Goal: Information Seeking & Learning: Find specific fact

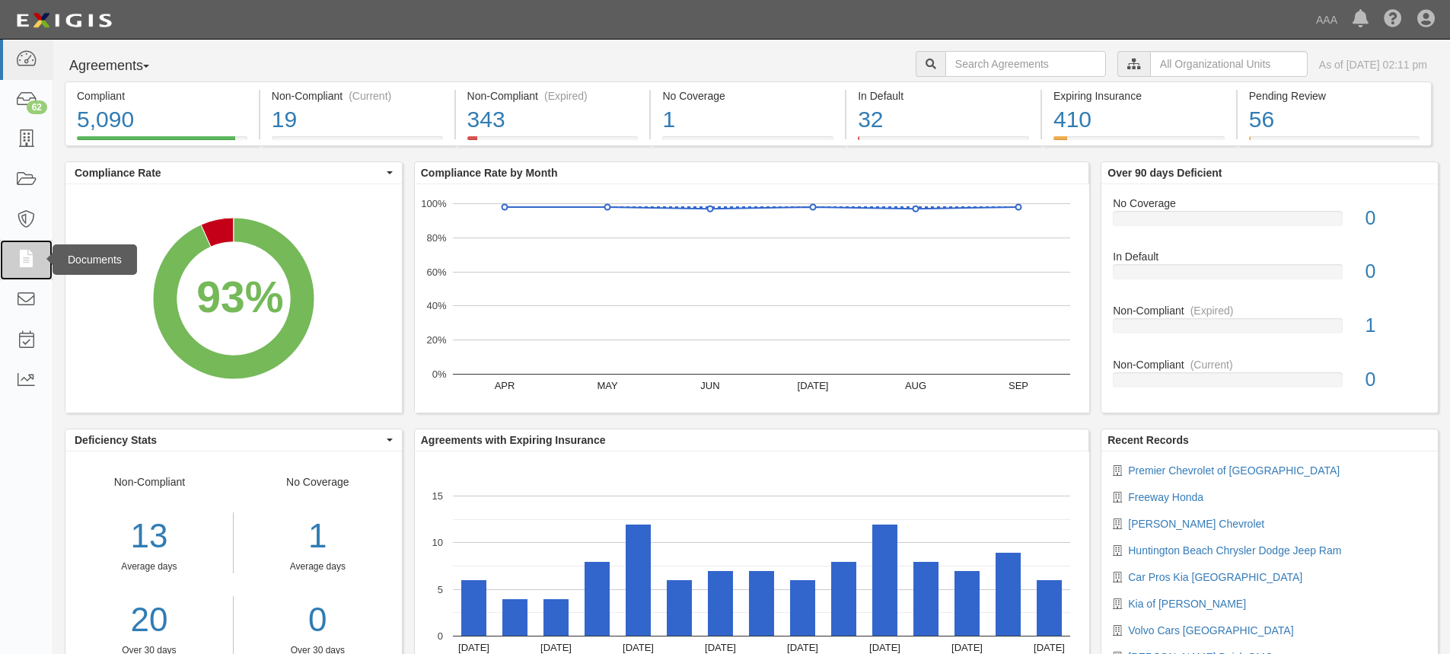
click at [26, 261] on icon at bounding box center [25, 260] width 21 height 18
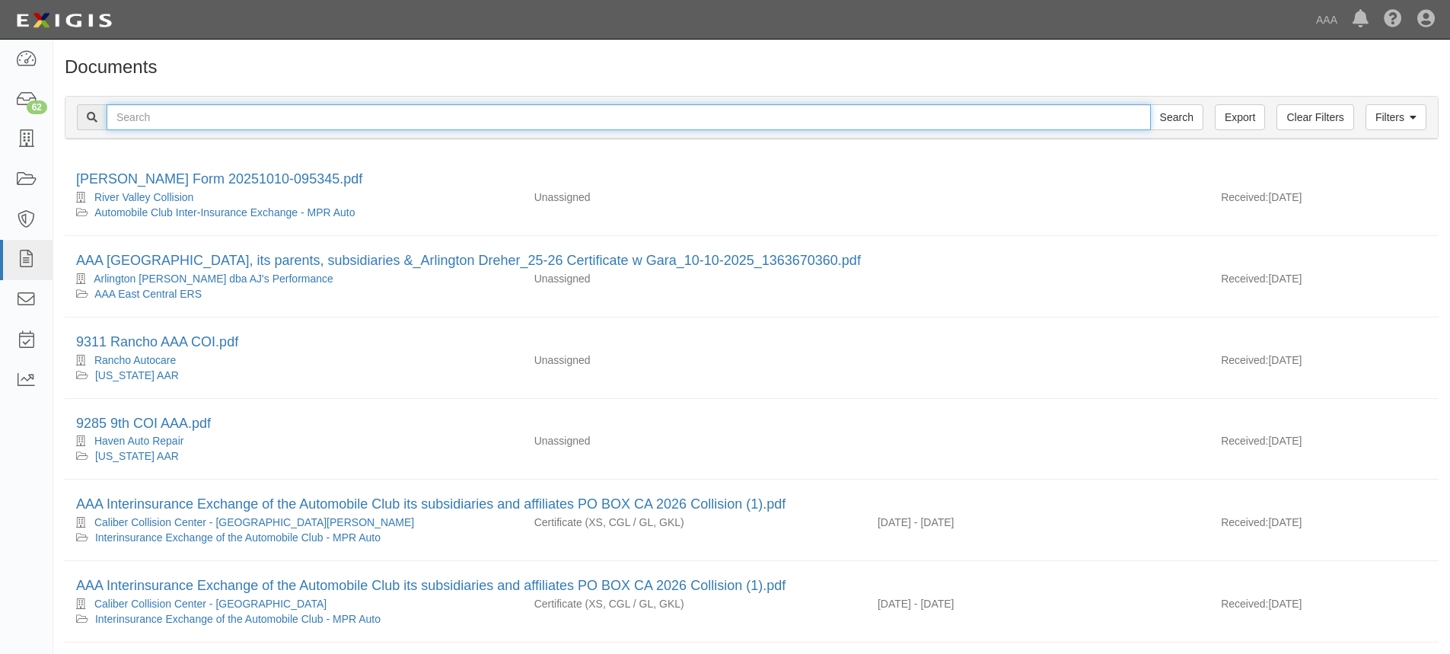
click at [148, 123] on input "text" at bounding box center [629, 117] width 1044 height 26
type input "[PERSON_NAME] GMC"
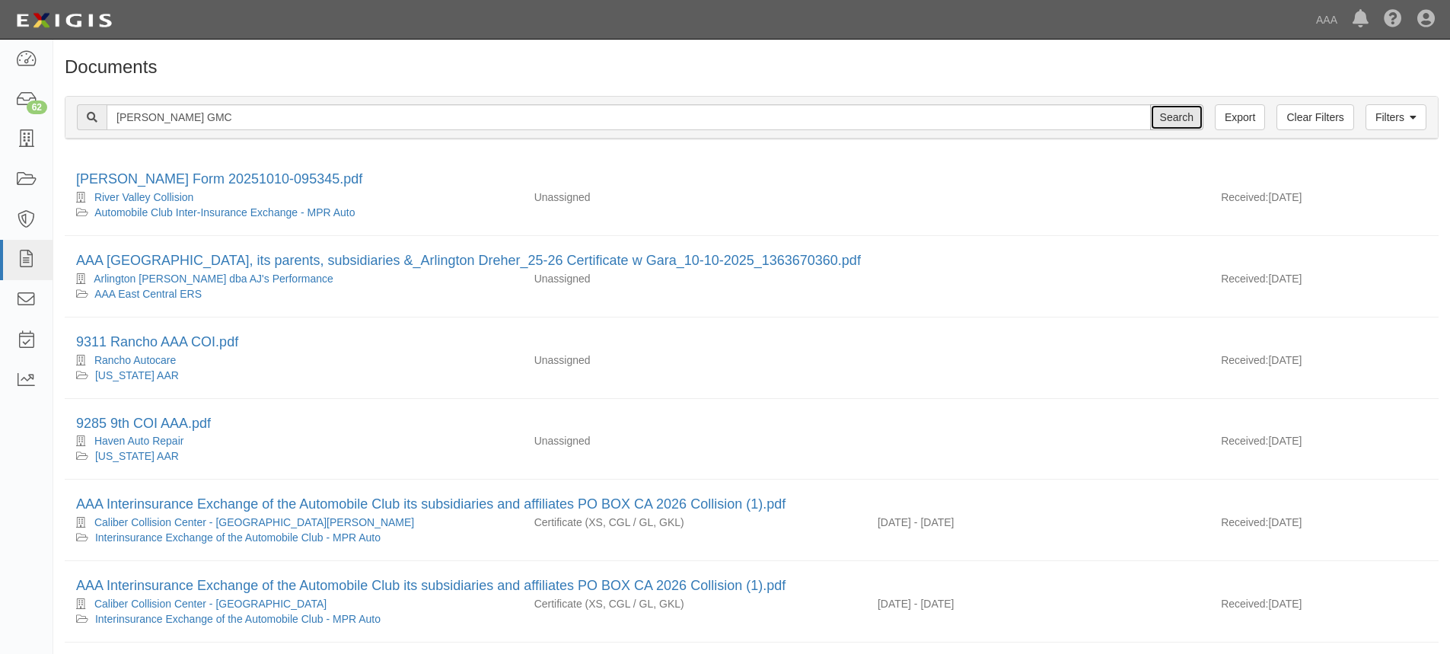
click at [1183, 117] on input "Search" at bounding box center [1176, 117] width 53 height 26
